Goal: Transaction & Acquisition: Purchase product/service

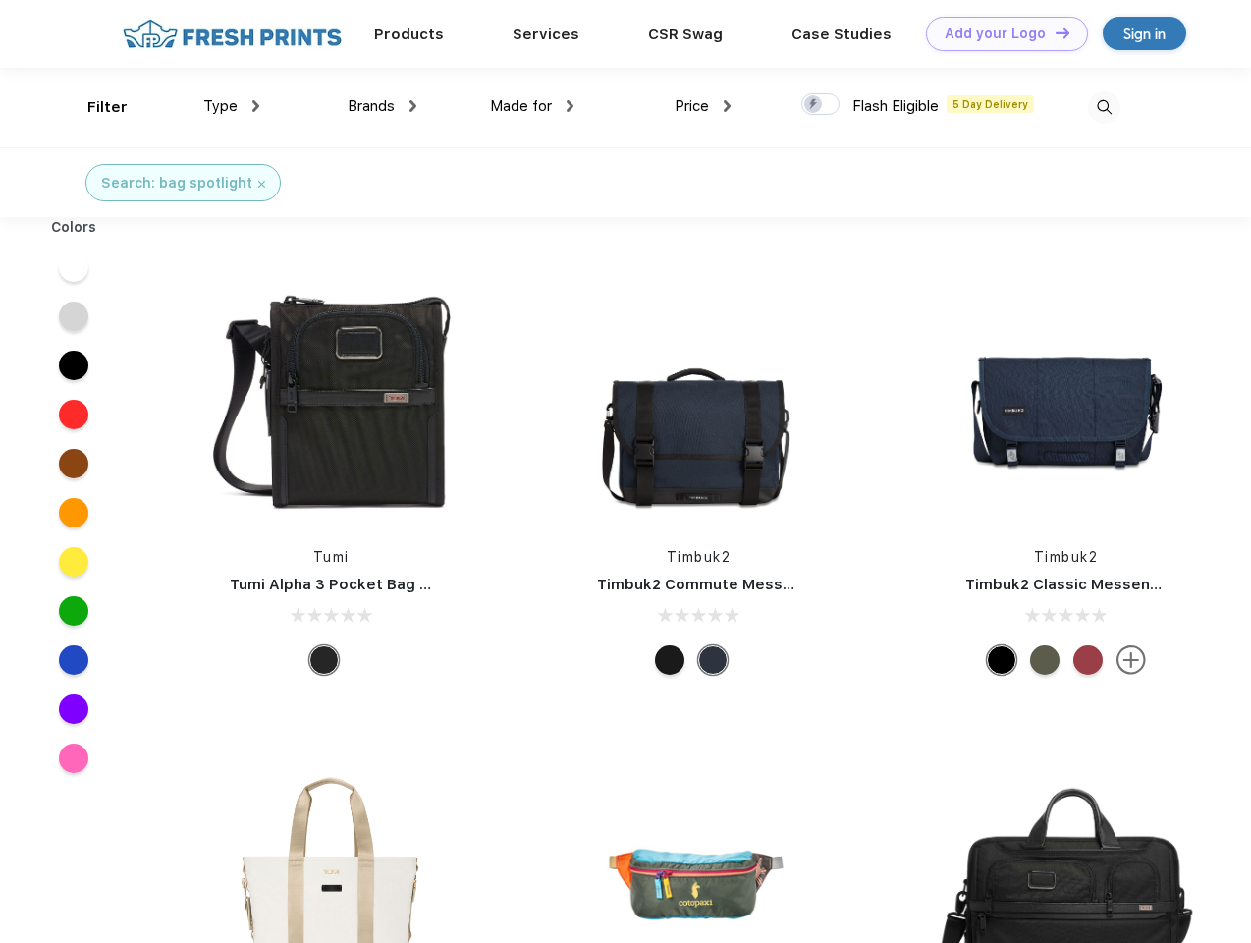
scroll to position [1, 0]
click at [1000, 33] on link "Add your Logo Design Tool" at bounding box center [1007, 34] width 162 height 34
click at [0, 0] on div "Design Tool" at bounding box center [0, 0] width 0 height 0
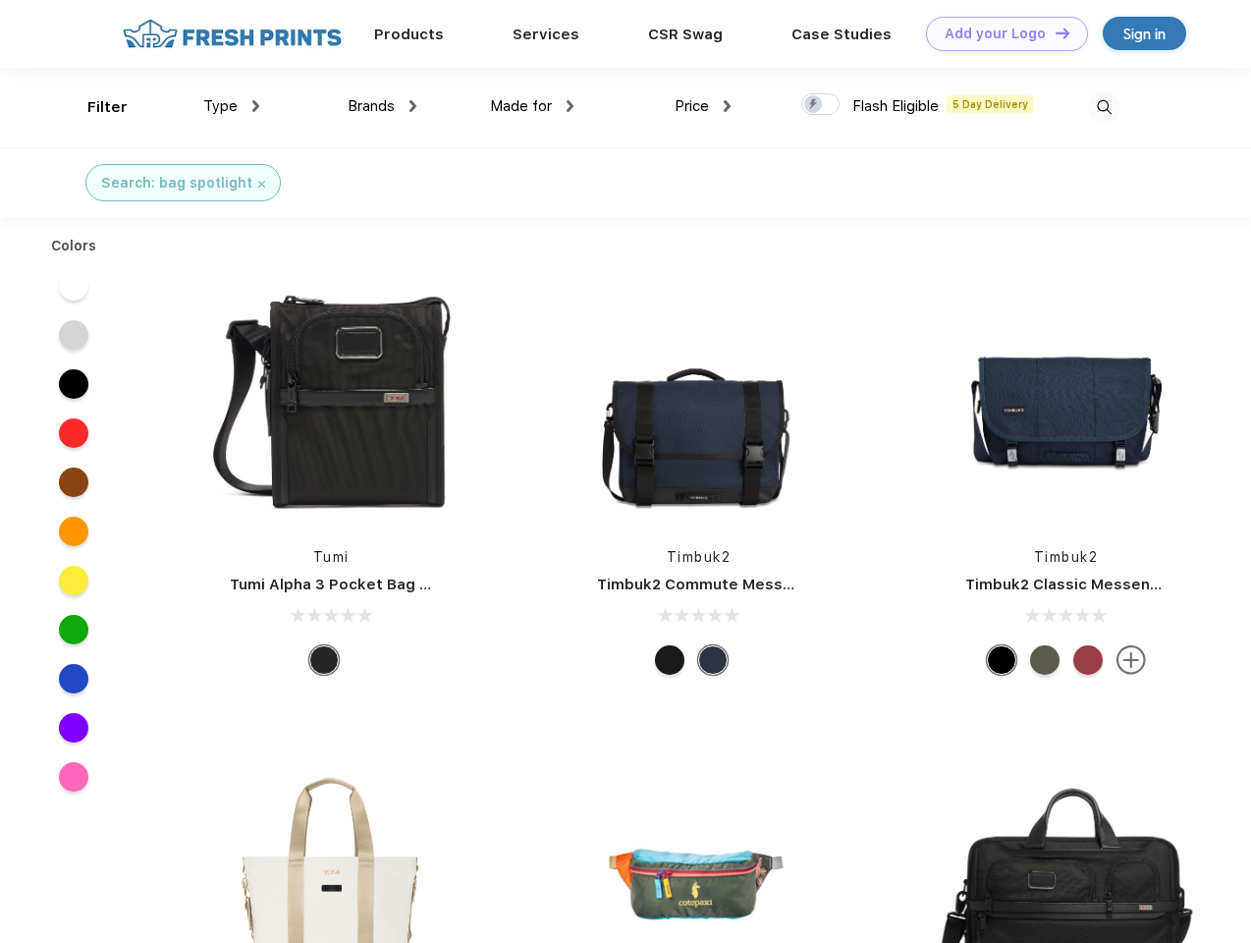
click at [1054, 32] on link "Add your Logo Design Tool" at bounding box center [1007, 34] width 162 height 34
click at [94, 107] on div "Filter" at bounding box center [107, 107] width 40 height 23
click at [232, 106] on span "Type" at bounding box center [220, 106] width 34 height 18
click at [382, 106] on span "Brands" at bounding box center [371, 106] width 47 height 18
click at [532, 106] on span "Made for" at bounding box center [521, 106] width 62 height 18
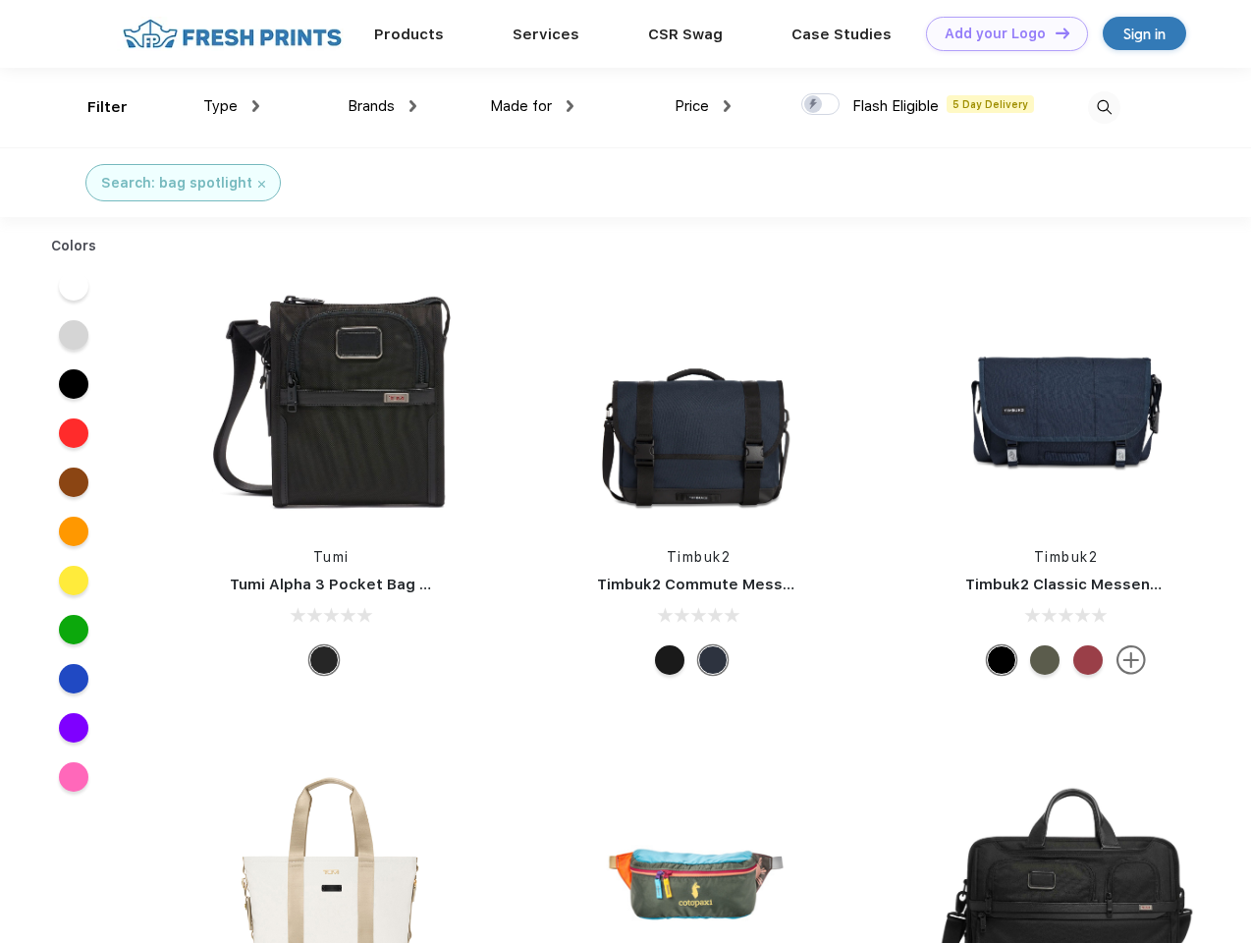
click at [703, 106] on span "Price" at bounding box center [692, 106] width 34 height 18
click at [821, 105] on div at bounding box center [820, 104] width 38 height 22
click at [814, 105] on input "checkbox" at bounding box center [807, 98] width 13 height 13
click at [1104, 107] on img at bounding box center [1104, 107] width 32 height 32
